Goal: Transaction & Acquisition: Purchase product/service

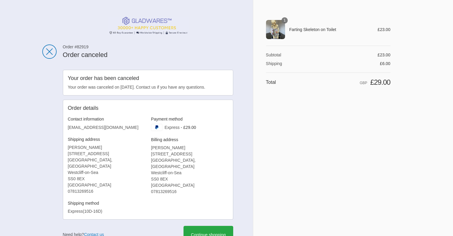
click at [276, 27] on div "1" at bounding box center [275, 29] width 19 height 19
click at [208, 231] on icon at bounding box center [208, 234] width 6 height 6
click at [93, 232] on link "Contact us" at bounding box center [94, 234] width 20 height 5
click at [49, 50] on icon at bounding box center [49, 51] width 14 height 14
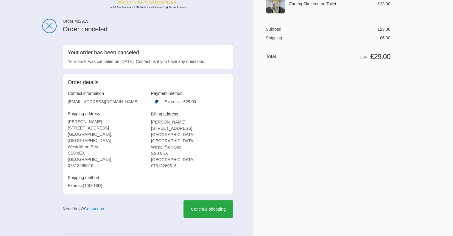
scroll to position [33, 0]
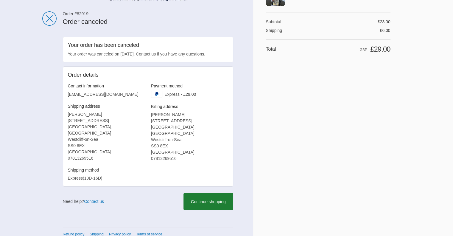
click at [206, 198] on use at bounding box center [208, 201] width 6 height 6
